Goal: Use online tool/utility: Utilize a website feature to perform a specific function

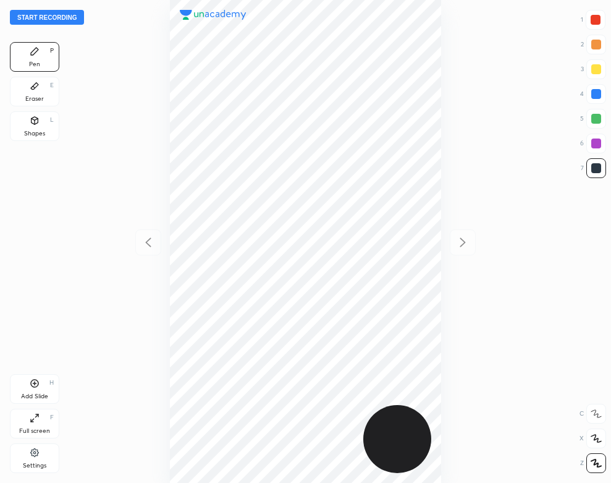
scroll to position [483, 414]
click at [69, 17] on button "Start recording" at bounding box center [47, 17] width 74 height 15
click at [443, 177] on div "01 : 51" at bounding box center [306, 241] width 414 height 483
click at [45, 381] on div "Add Slide H" at bounding box center [34, 389] width 49 height 30
click at [33, 388] on icon at bounding box center [35, 384] width 8 height 8
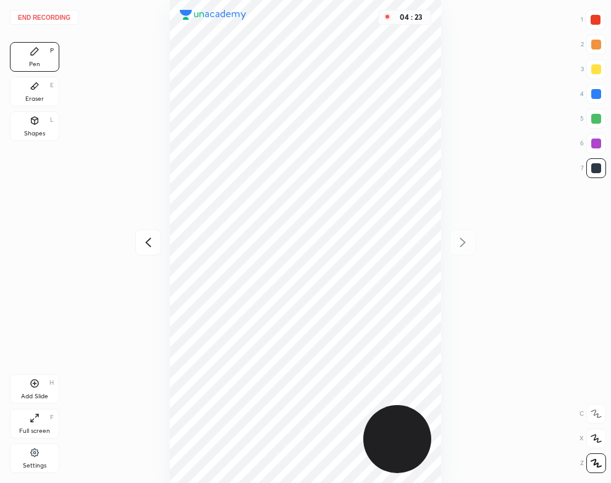
click at [40, 389] on div "Add Slide H" at bounding box center [34, 389] width 49 height 30
click at [441, 96] on div "04 : 42" at bounding box center [306, 241] width 414 height 483
click at [41, 125] on div "Shapes L" at bounding box center [34, 126] width 49 height 30
click at [145, 241] on icon at bounding box center [148, 242] width 15 height 15
click at [152, 237] on icon at bounding box center [148, 242] width 15 height 15
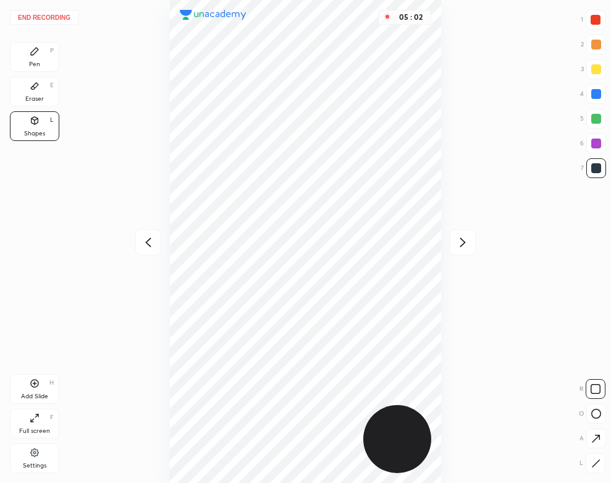
click at [64, 14] on button "End recording" at bounding box center [44, 17] width 69 height 15
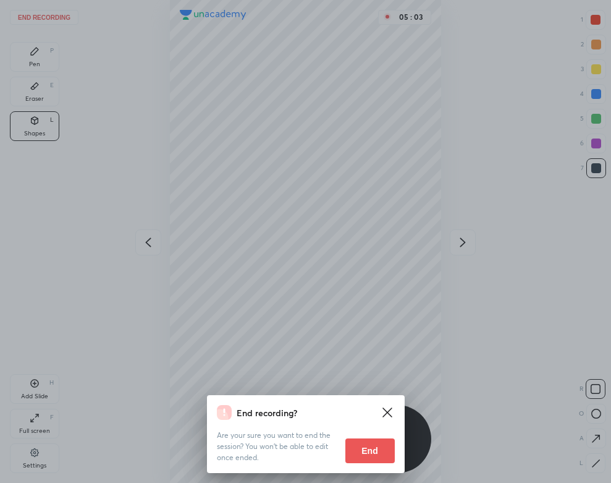
click at [365, 451] on button "End" at bounding box center [370, 450] width 49 height 25
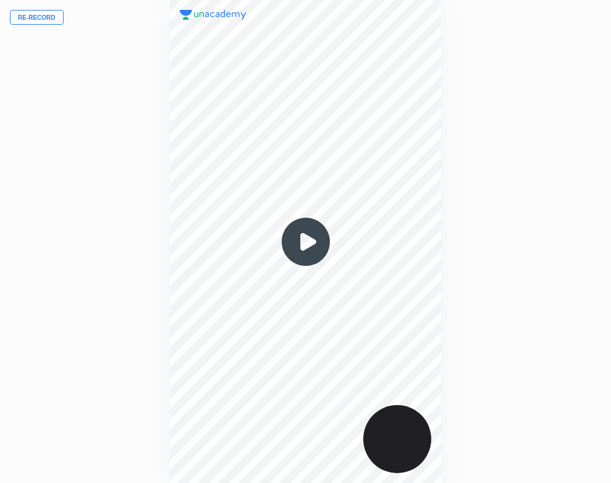
click at [312, 245] on img at bounding box center [305, 241] width 59 height 59
